Goal: Transaction & Acquisition: Purchase product/service

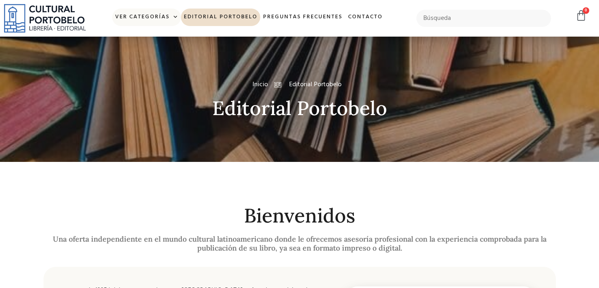
scroll to position [163, 0]
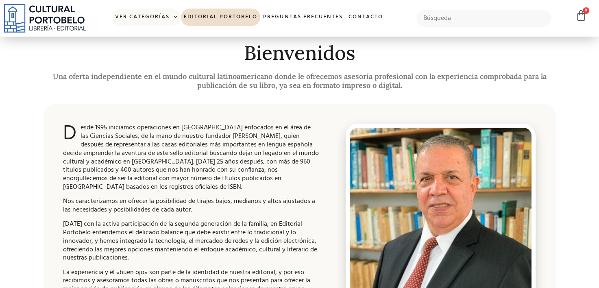
drag, startPoint x: 164, startPoint y: 8, endPoint x: 155, endPoint y: 11, distance: 9.1
click at [163, 9] on link "Ver Categorías" at bounding box center [146, 17] width 69 height 17
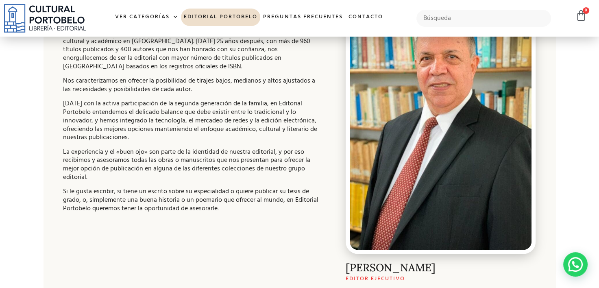
scroll to position [161, 0]
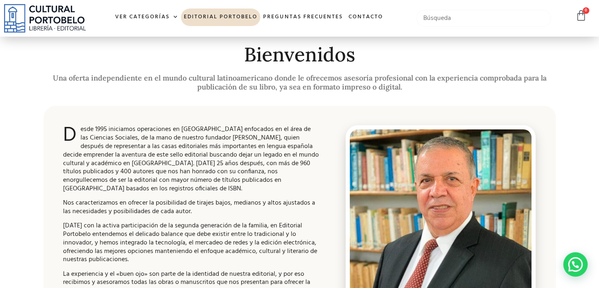
click at [436, 16] on input "text" at bounding box center [483, 18] width 135 height 17
type input "códigos"
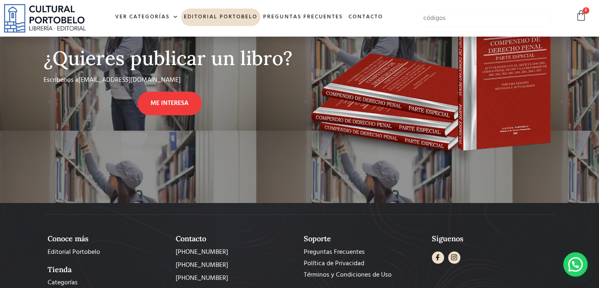
scroll to position [649, 0]
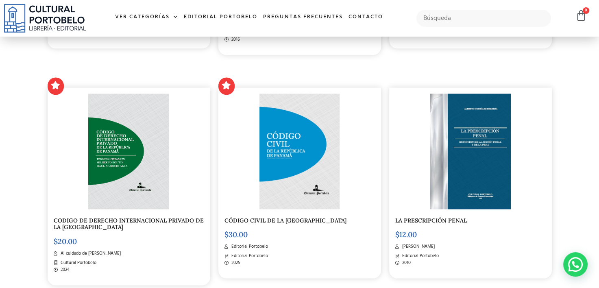
scroll to position [1098, 0]
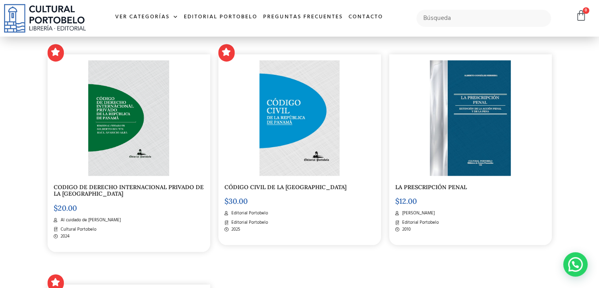
click at [312, 187] on link "CÓDIGO CIVIL DE LA [GEOGRAPHIC_DATA]" at bounding box center [286, 186] width 122 height 7
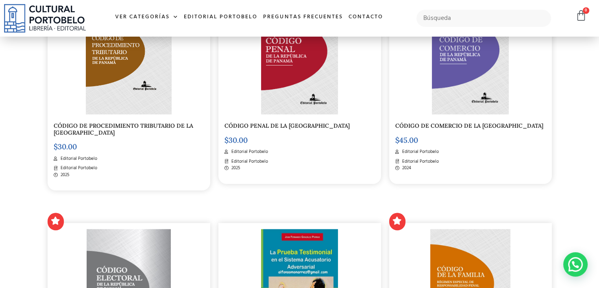
scroll to position [651, 0]
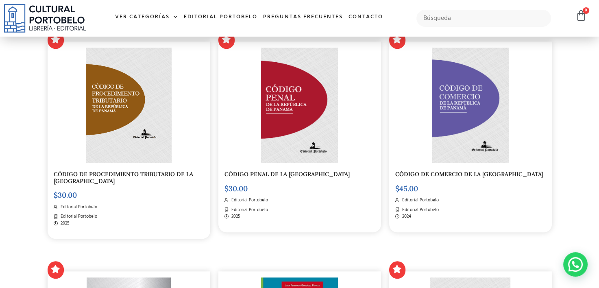
click at [304, 170] on div "CÓDIGO PENAL DE LA REPÚBLICA DE PANAMÁ $ 30.00 Editorial Portobelo Editorial Po…" at bounding box center [299, 136] width 163 height 191
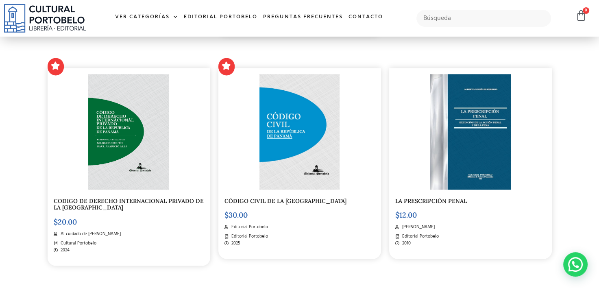
scroll to position [1139, 0]
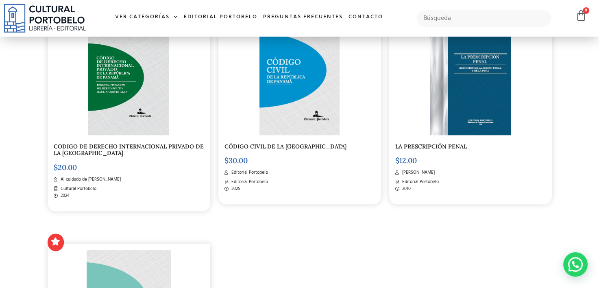
click at [315, 146] on link "CÓDIGO CIVIL DE LA [GEOGRAPHIC_DATA]" at bounding box center [286, 146] width 122 height 7
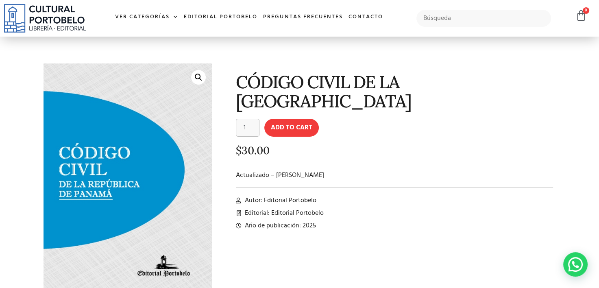
scroll to position [8, 0]
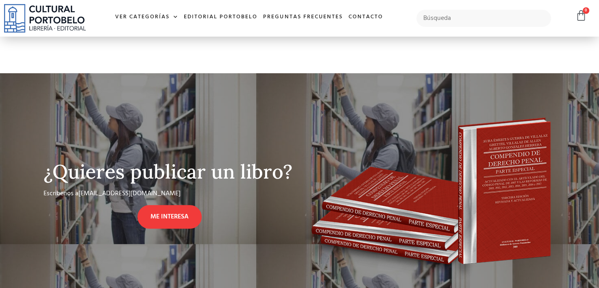
scroll to position [447, 0]
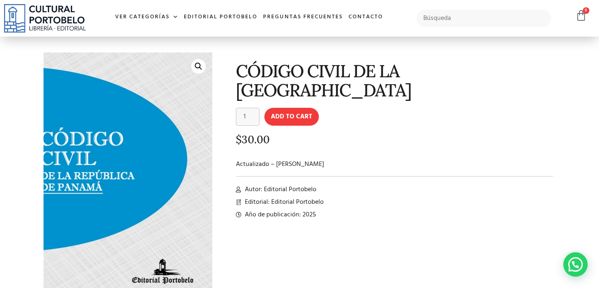
scroll to position [41, 0]
